Goal: Task Accomplishment & Management: Use online tool/utility

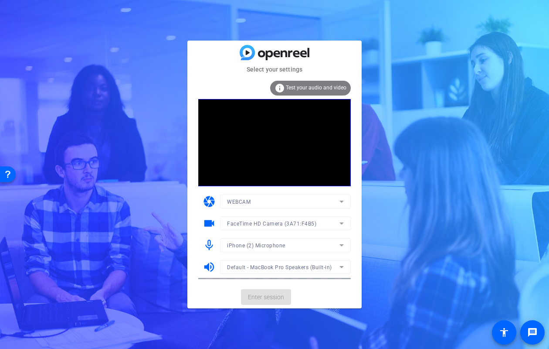
click at [340, 201] on mat-form-field "WEBCAM" at bounding box center [285, 202] width 131 height 14
click at [259, 296] on span "Enter session" at bounding box center [266, 297] width 36 height 9
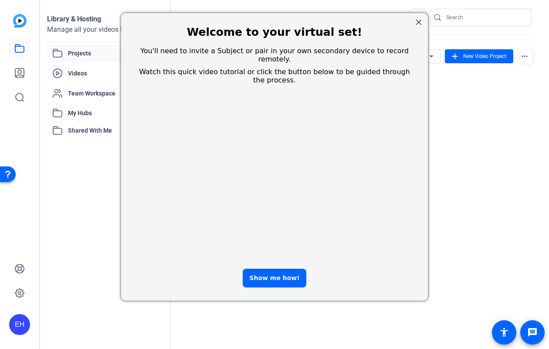
click at [419, 22] on div at bounding box center [418, 22] width 11 height 11
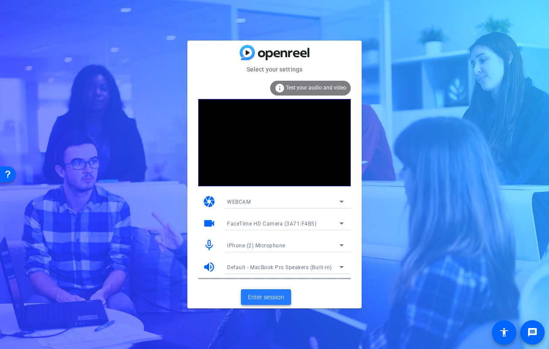
click at [258, 295] on span "Enter session" at bounding box center [266, 297] width 36 height 9
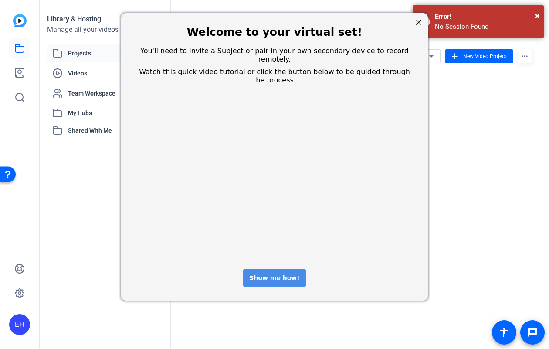
click at [270, 269] on div "Show me how!" at bounding box center [274, 278] width 63 height 19
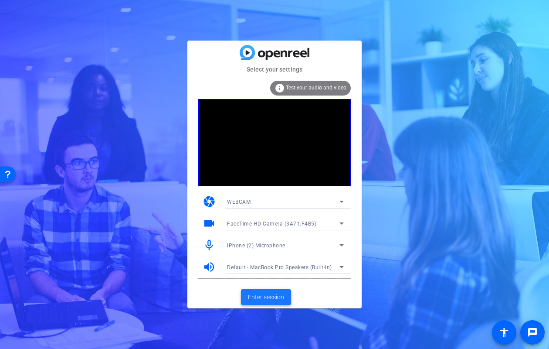
click at [269, 297] on span "Enter session" at bounding box center [266, 297] width 36 height 9
click at [263, 300] on span "Enter session" at bounding box center [266, 297] width 36 height 9
